Goal: Check status: Check status

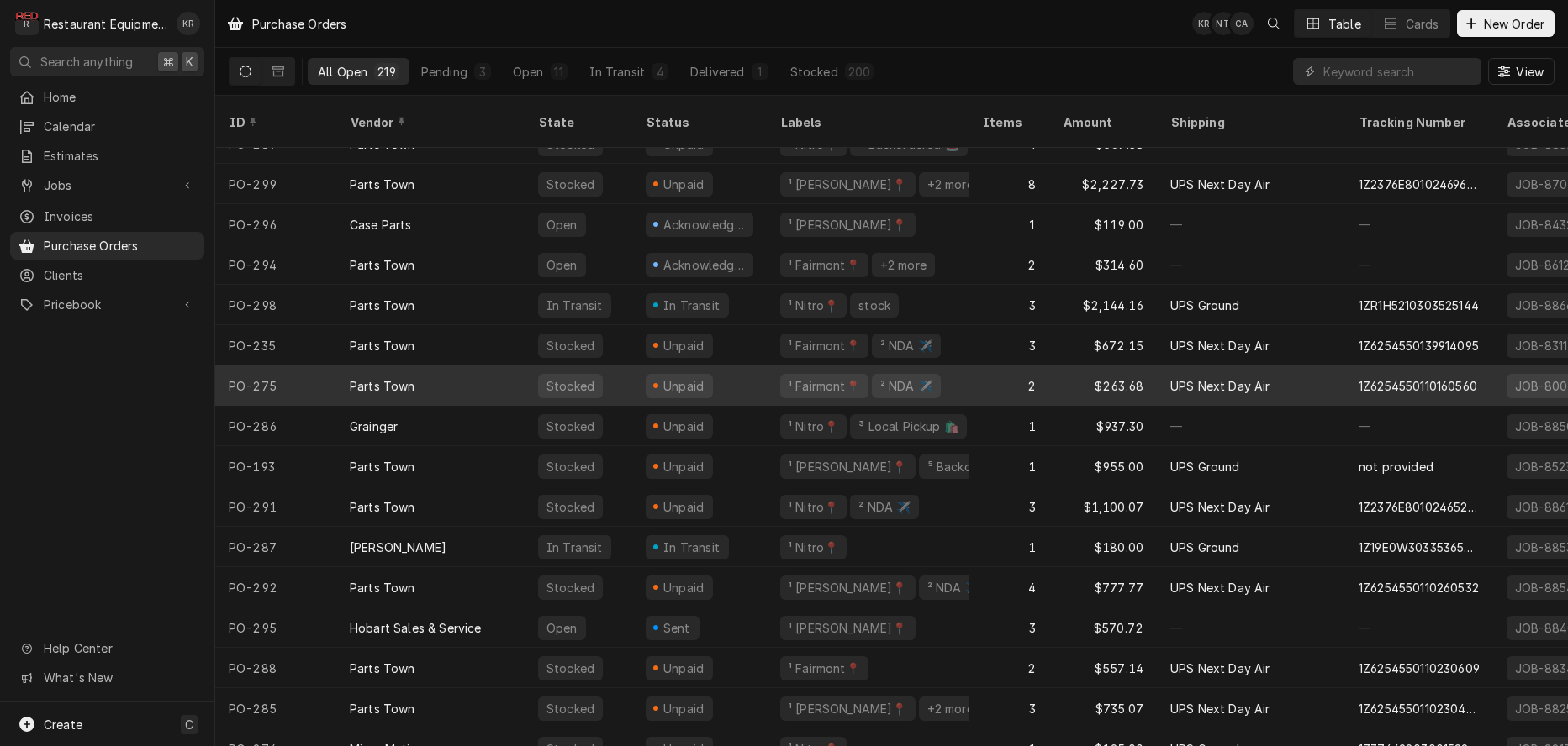
scroll to position [334, 0]
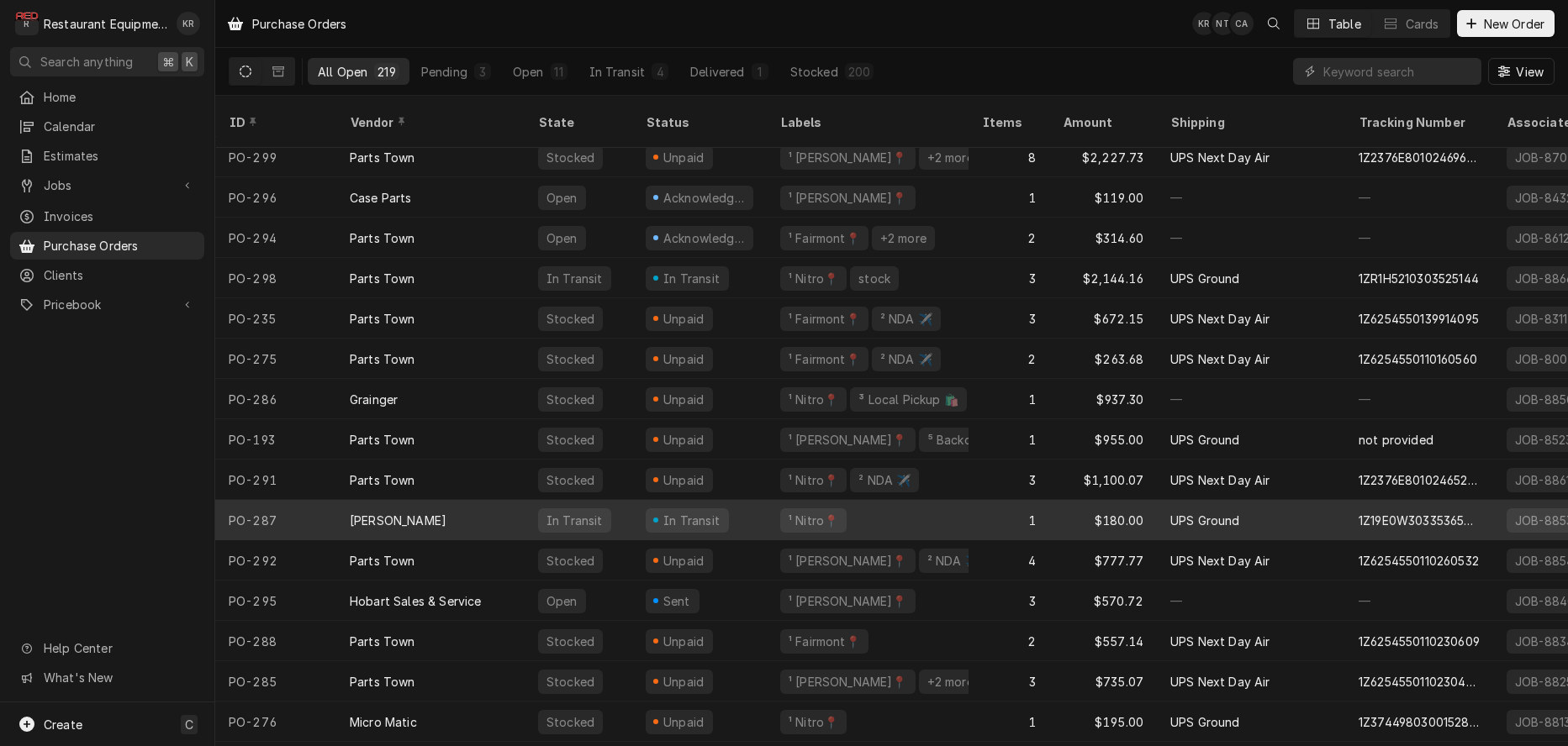
click at [394, 512] on div "Franke FS" at bounding box center [398, 521] width 97 height 18
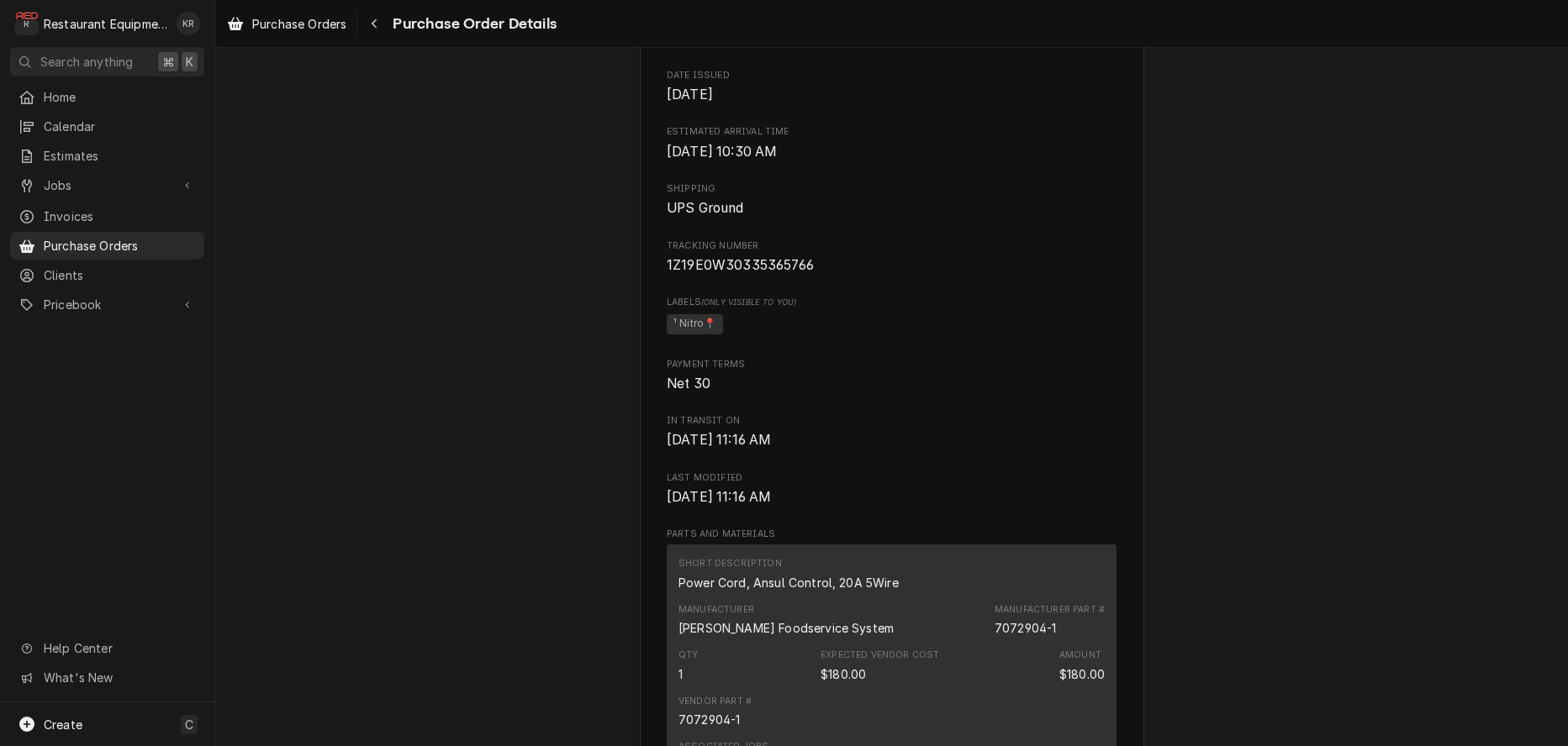
scroll to position [691, 0]
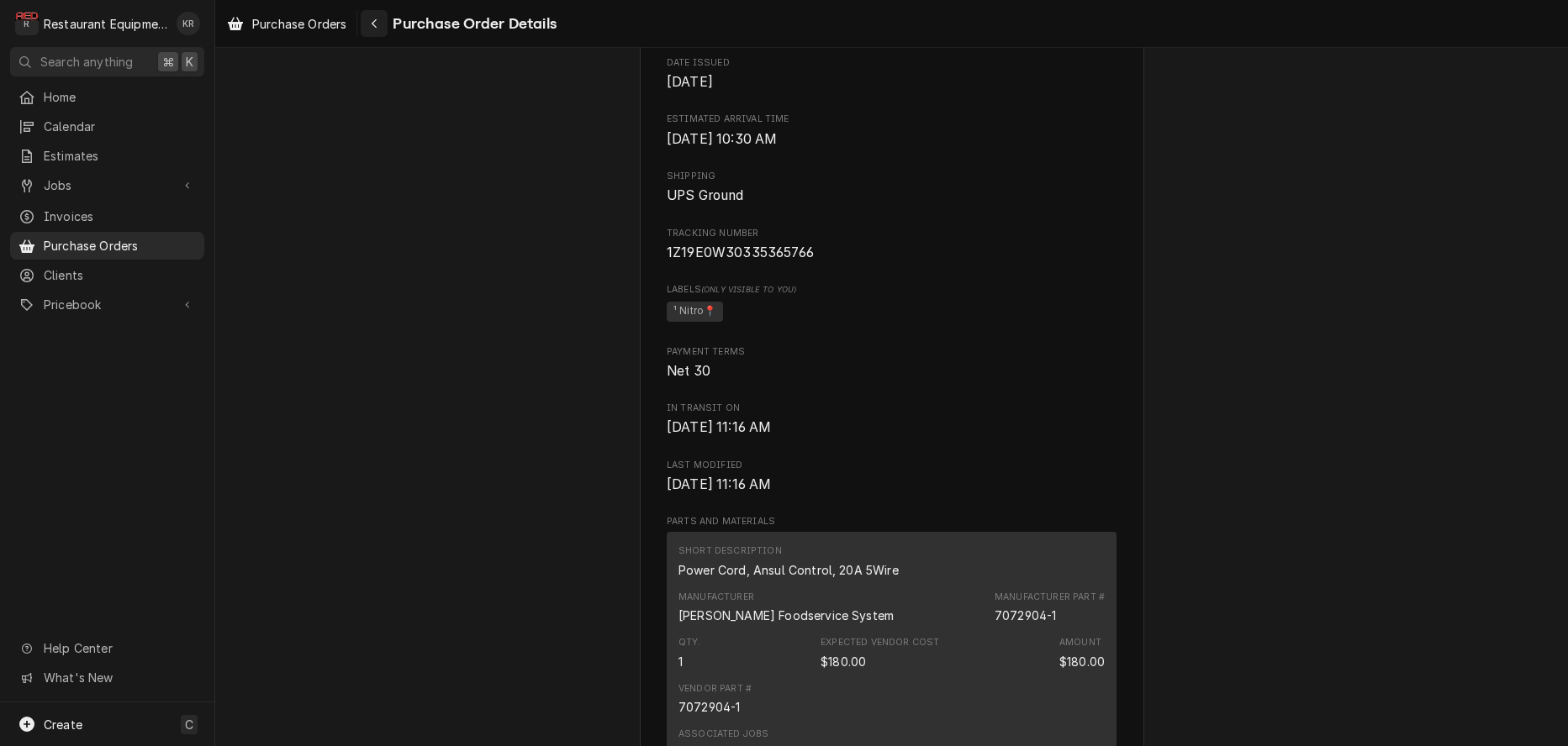
click at [370, 23] on div "Navigate back" at bounding box center [373, 23] width 17 height 17
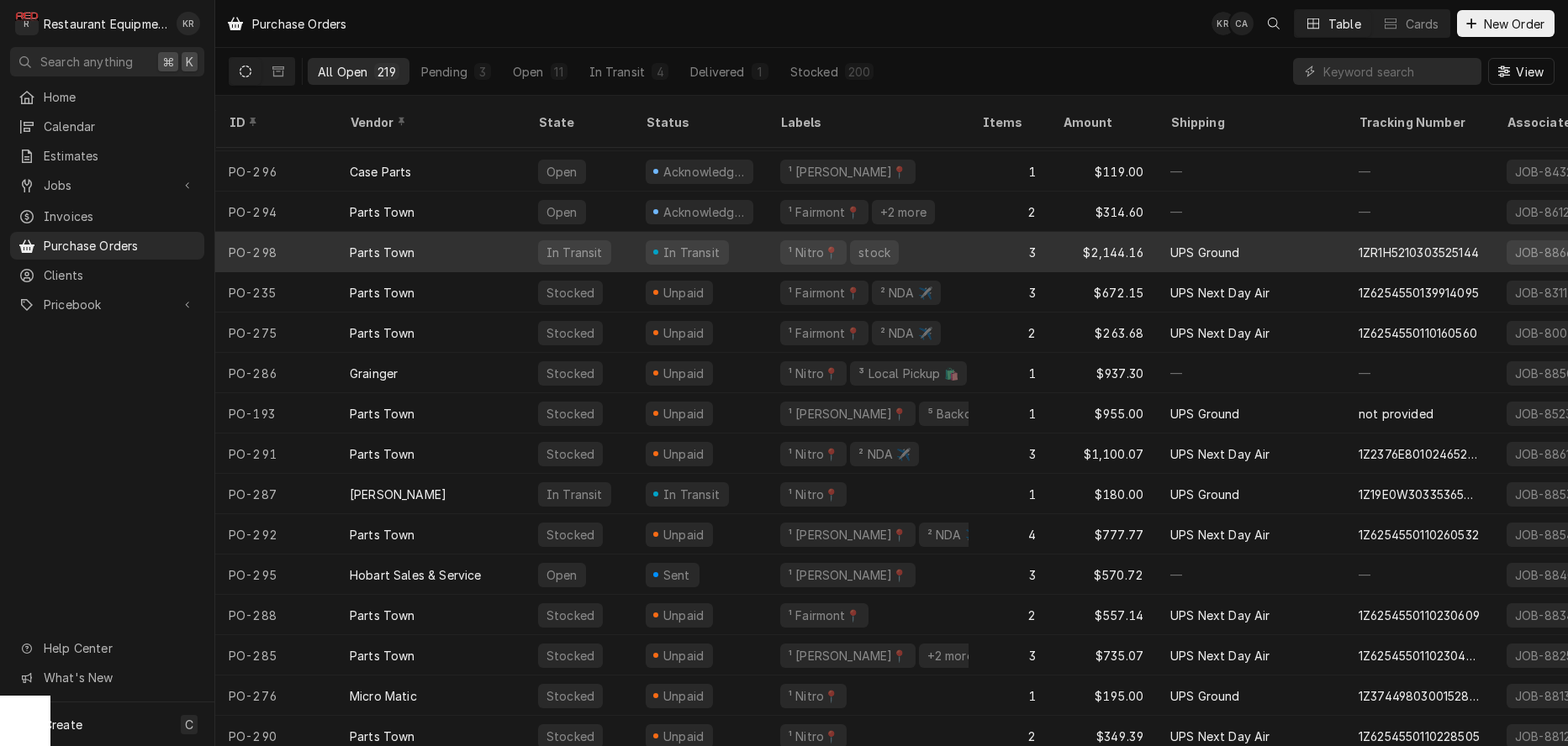
scroll to position [359, 0]
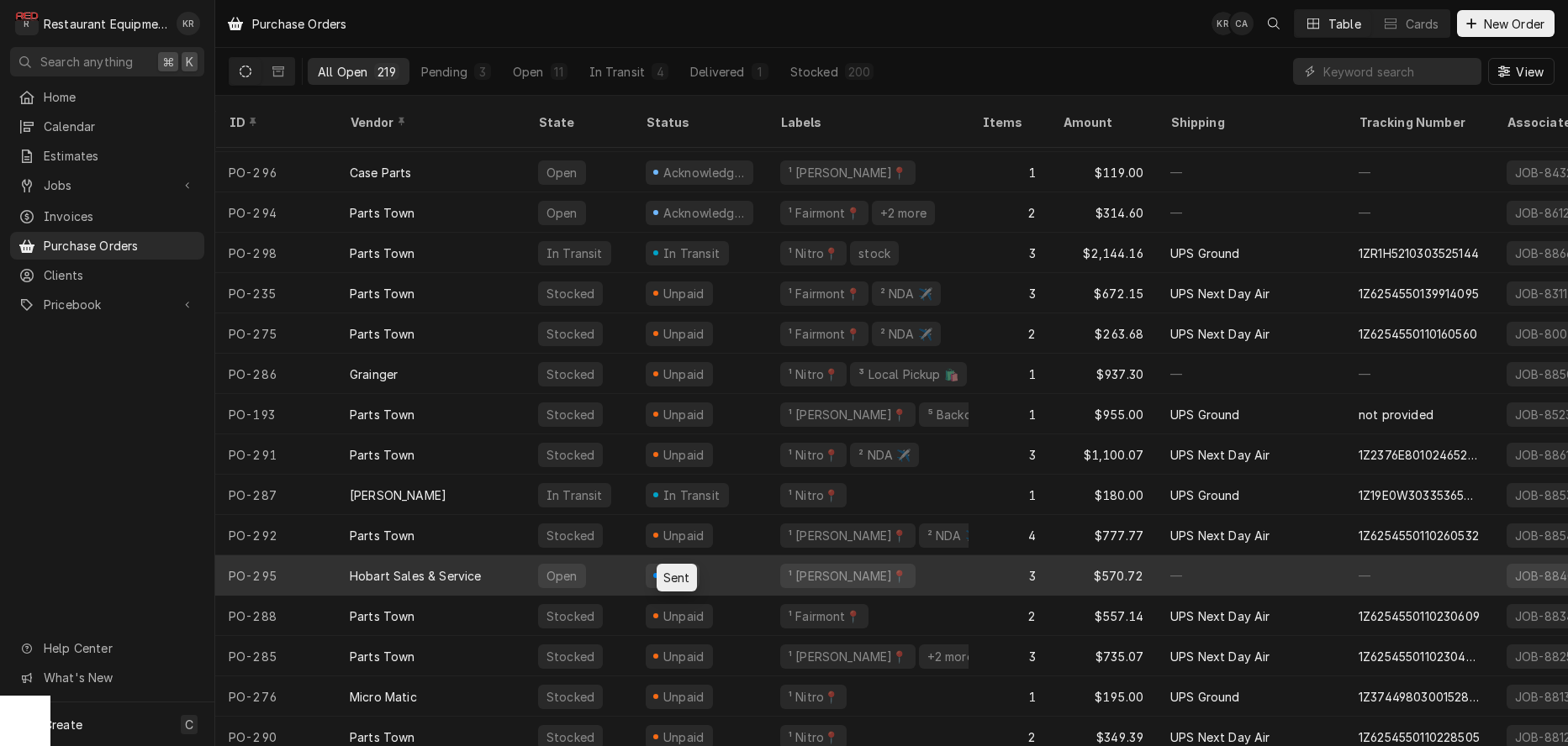
click at [681, 567] on div "Sent" at bounding box center [676, 576] width 32 height 18
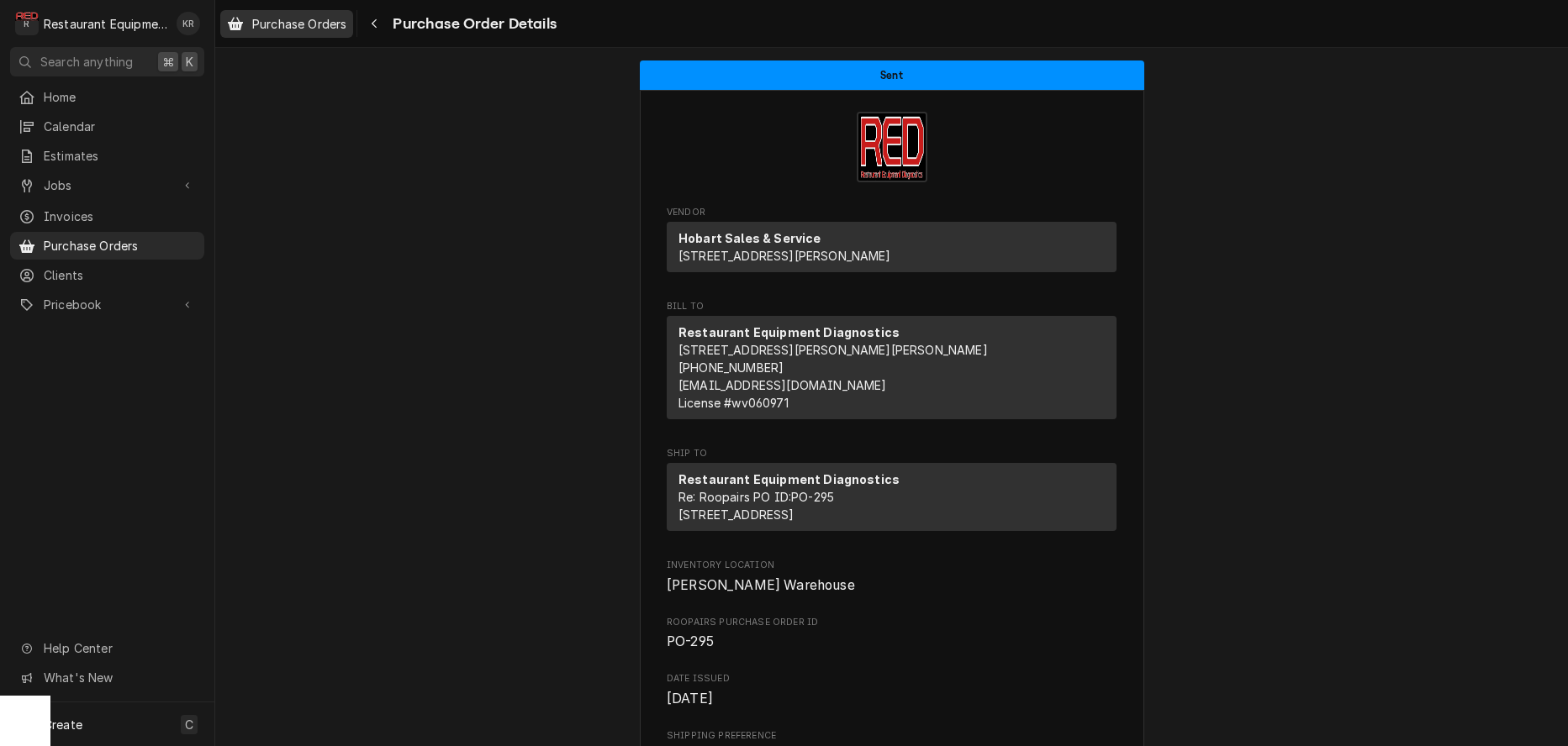
click at [306, 30] on span "Purchase Orders" at bounding box center [299, 24] width 94 height 18
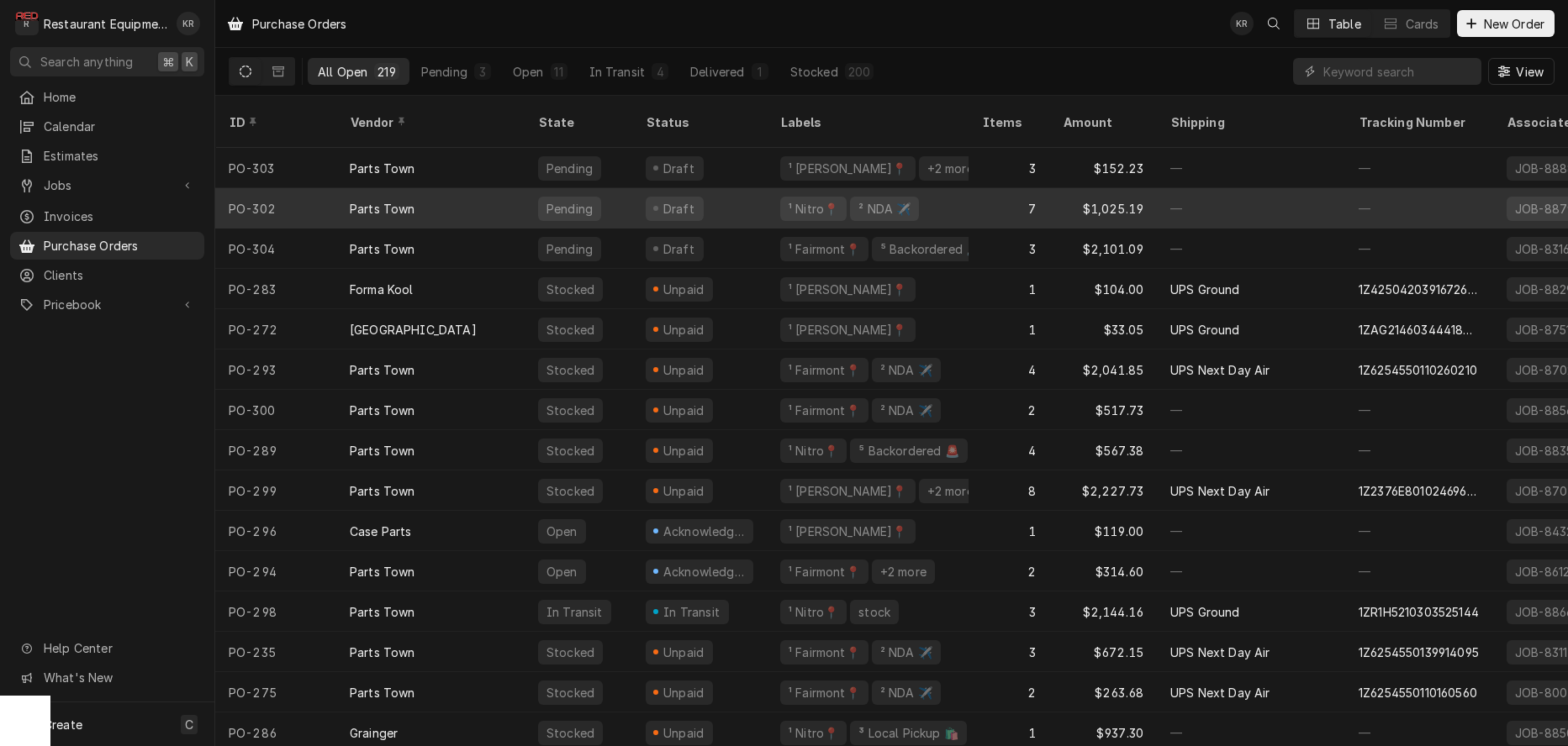
click at [814, 200] on div "¹ Nitro📍" at bounding box center [814, 209] width 53 height 18
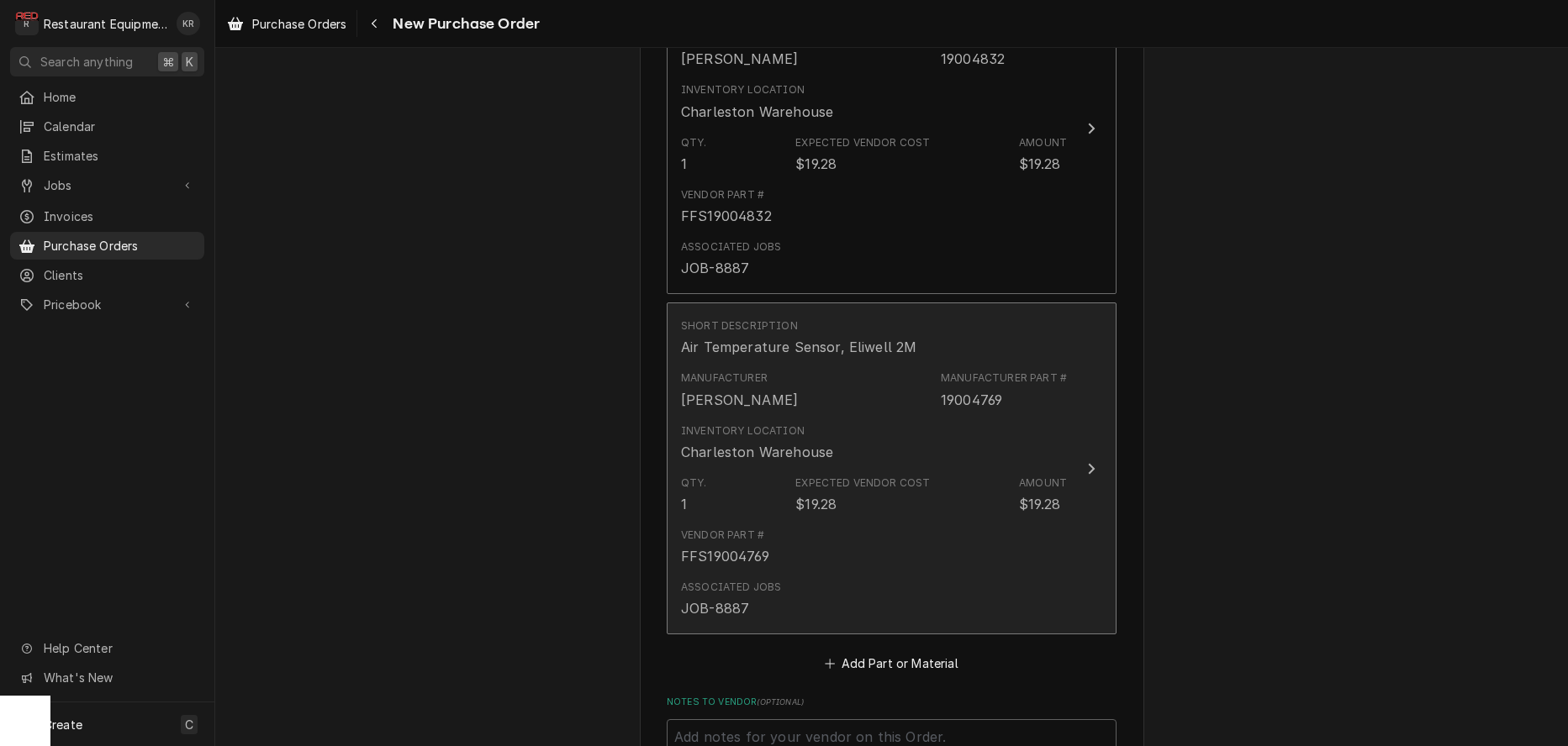
scroll to position [2104, 0]
